Goal: Find specific page/section: Find specific page/section

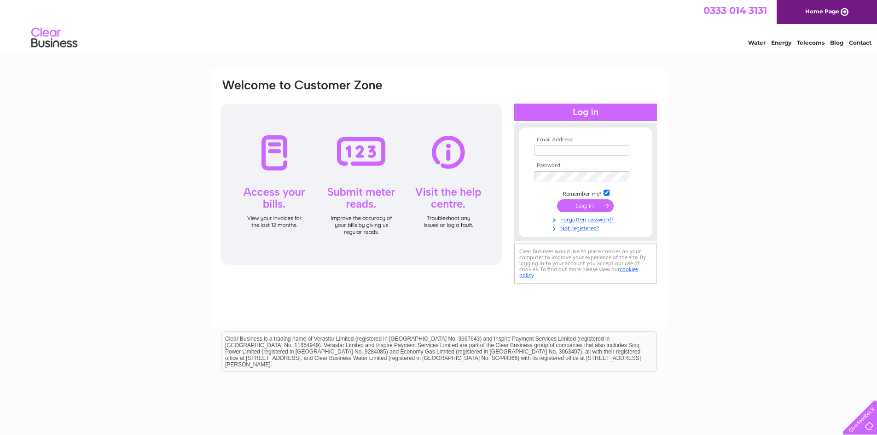
type input "office@stracathro.com"
click at [579, 203] on input "submit" at bounding box center [585, 205] width 57 height 13
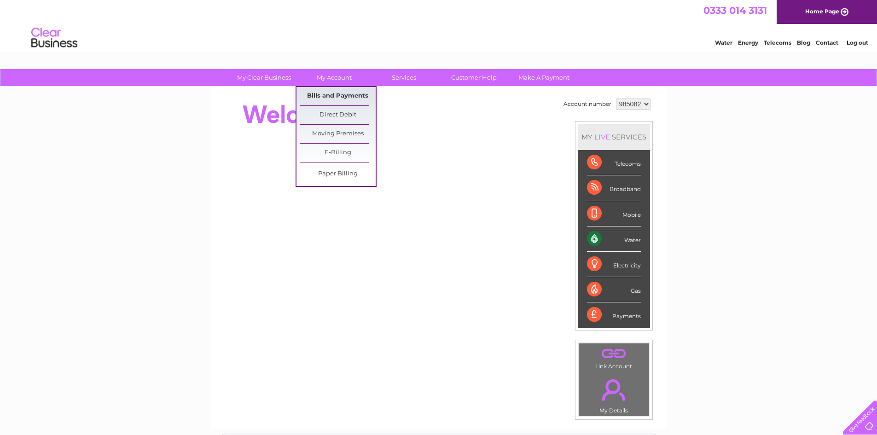
click at [330, 91] on link "Bills and Payments" at bounding box center [338, 96] width 76 height 18
click at [321, 97] on link "Bills and Payments" at bounding box center [338, 96] width 76 height 18
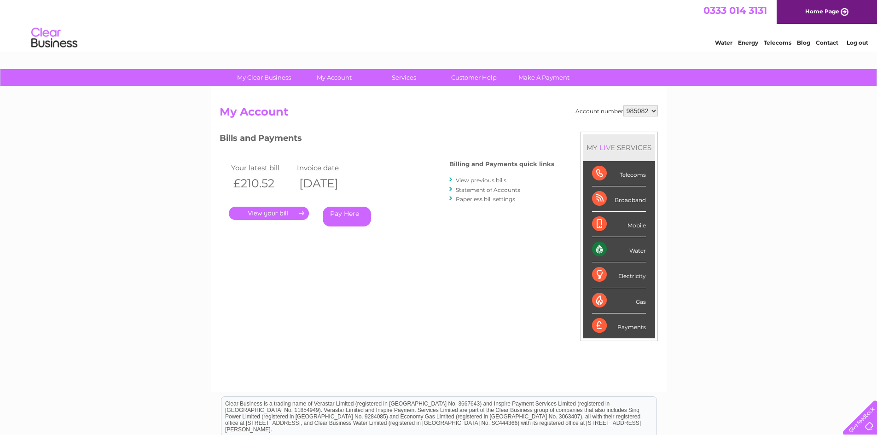
click at [270, 212] on link "." at bounding box center [269, 213] width 80 height 13
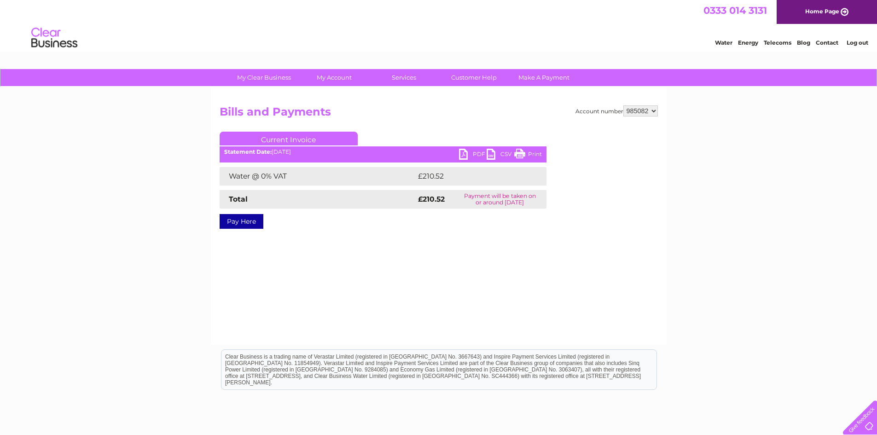
click at [473, 153] on link "PDF" at bounding box center [473, 155] width 28 height 13
